Goal: Find specific page/section: Find specific page/section

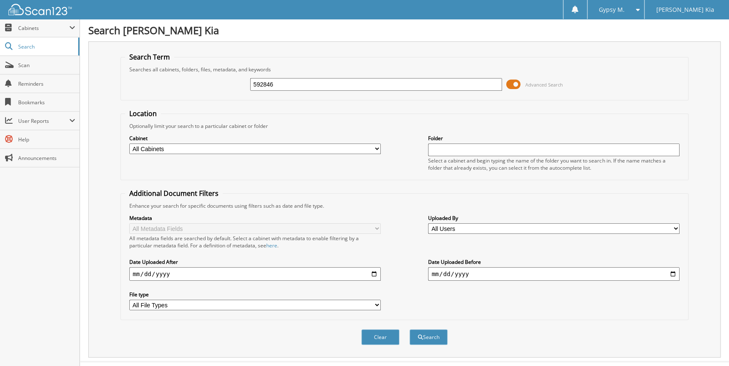
type input "592846"
click at [410, 330] on button "Search" at bounding box center [429, 338] width 38 height 16
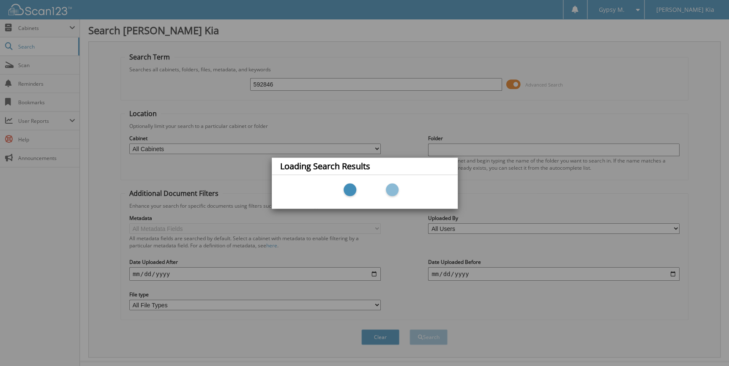
scroll to position [12, 0]
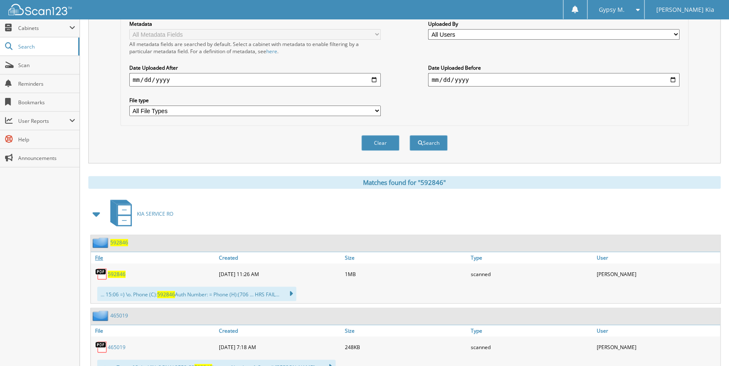
scroll to position [224, 0]
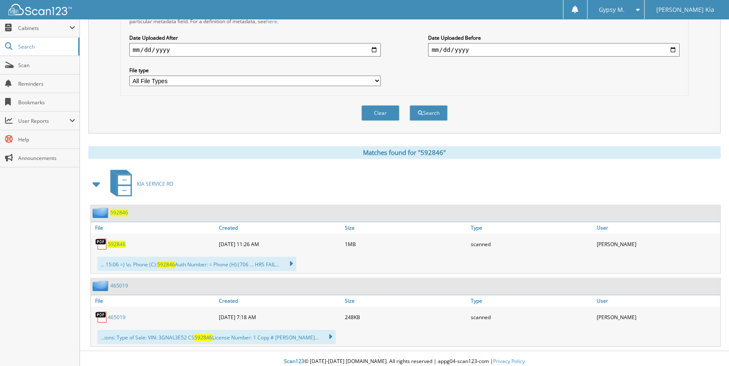
click at [112, 241] on span "592846" at bounding box center [117, 244] width 18 height 7
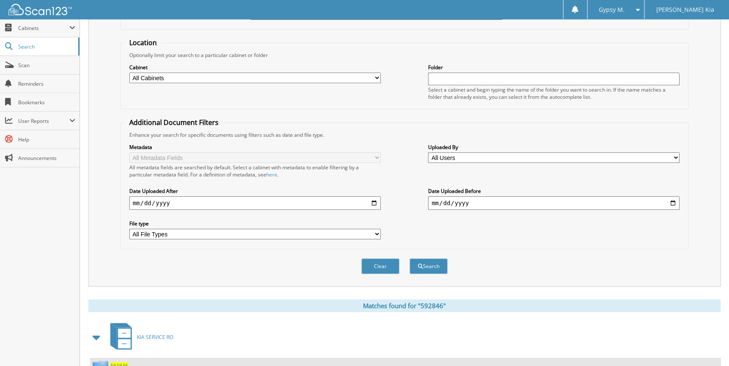
scroll to position [0, 0]
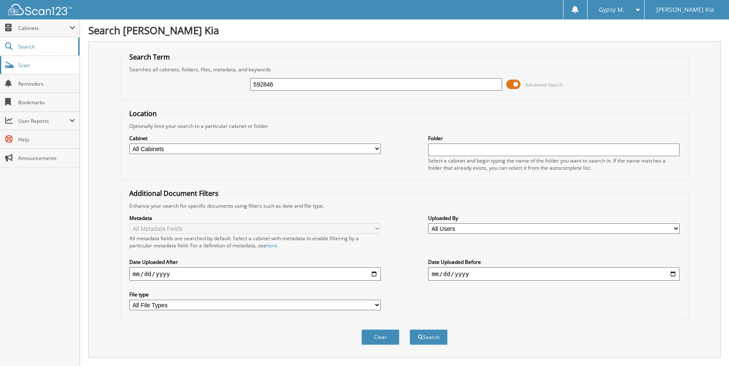
drag, startPoint x: 320, startPoint y: 85, endPoint x: 0, endPoint y: 72, distance: 320.6
click at [0, 72] on html "Gypsy M. Settings Logout [PERSON_NAME] Kia Close Cabinets My Company Email Addr…" at bounding box center [364, 298] width 729 height 597
type input "583517"
click at [410, 330] on button "Search" at bounding box center [429, 338] width 38 height 16
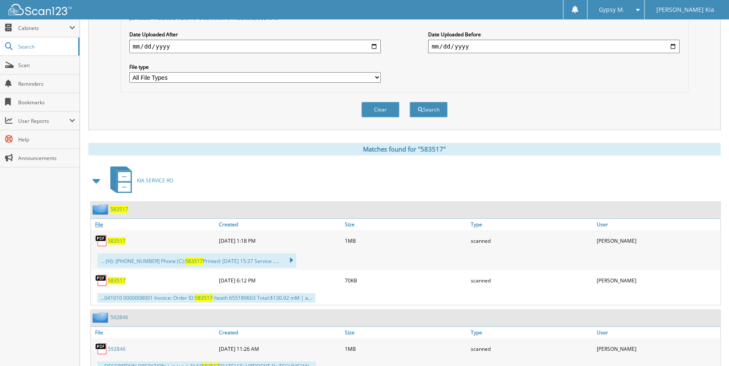
scroll to position [230, 0]
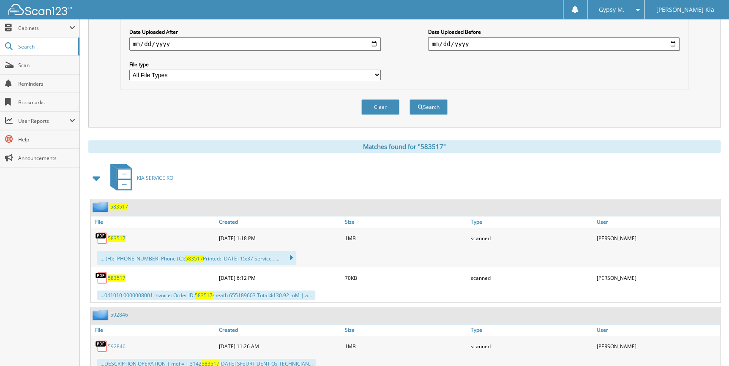
click at [118, 235] on span "583517" at bounding box center [117, 238] width 18 height 7
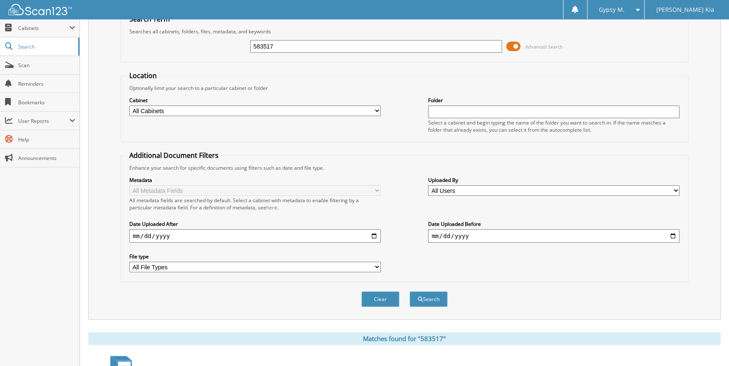
scroll to position [0, 0]
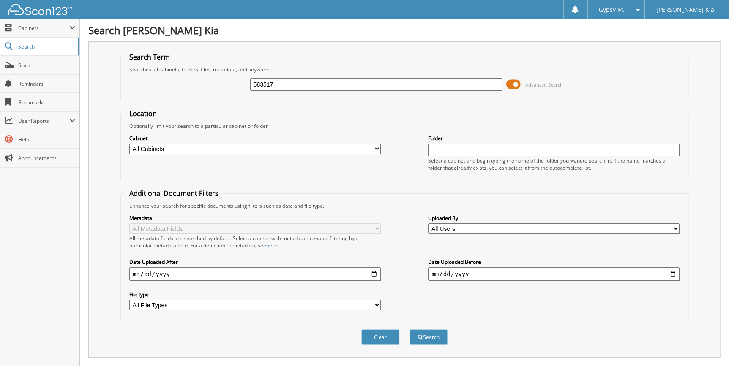
drag, startPoint x: 282, startPoint y: 85, endPoint x: 255, endPoint y: 89, distance: 27.3
click at [255, 89] on input "583517" at bounding box center [376, 84] width 252 height 13
click at [282, 83] on input "583517" at bounding box center [376, 84] width 252 height 13
click at [30, 65] on span "Scan" at bounding box center [46, 65] width 57 height 7
